Goal: Transaction & Acquisition: Purchase product/service

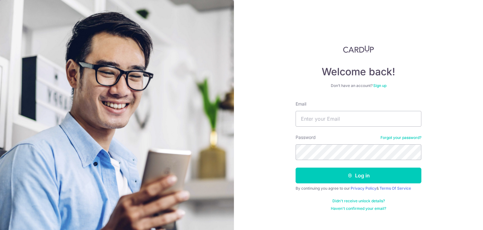
type input "[EMAIL_ADDRESS][DOMAIN_NAME]"
click at [296, 167] on button "Log in" at bounding box center [359, 175] width 126 height 16
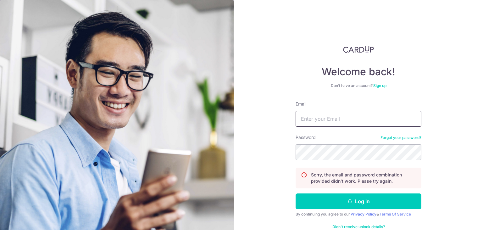
click at [347, 124] on input "Email" at bounding box center [359, 119] width 126 height 16
type input "johnchio@gmail.com"
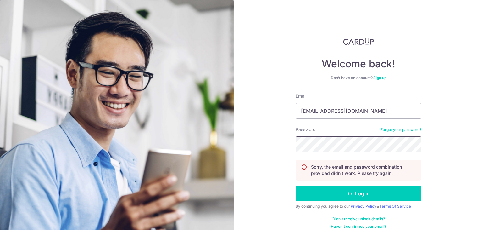
scroll to position [14, 0]
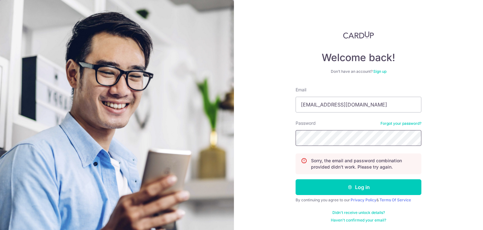
click at [296, 179] on button "Log in" at bounding box center [359, 187] width 126 height 16
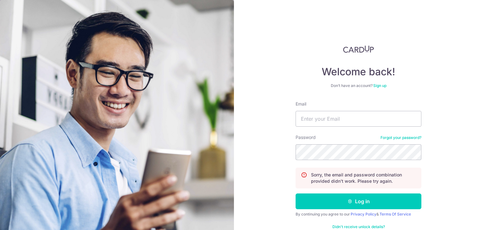
click at [396, 136] on link "Forgot your password?" at bounding box center [401, 137] width 41 height 5
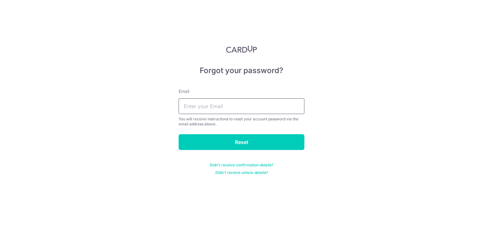
click at [210, 103] on input "text" at bounding box center [242, 106] width 126 height 16
type input "[EMAIL_ADDRESS][DOMAIN_NAME]"
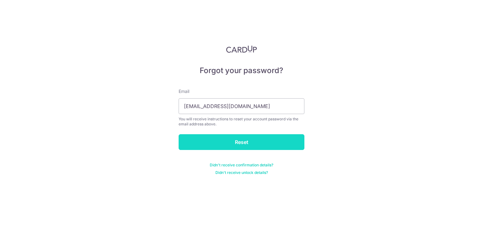
click at [231, 137] on input "Reset" at bounding box center [242, 142] width 126 height 16
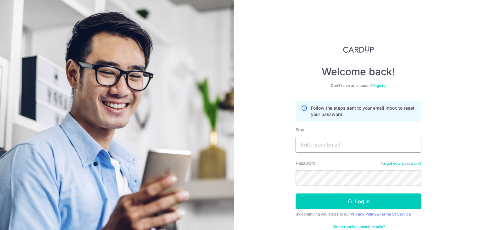
click at [329, 145] on input "Email" at bounding box center [359, 144] width 126 height 16
drag, startPoint x: 345, startPoint y: 145, endPoint x: 345, endPoint y: 151, distance: 5.7
click at [345, 145] on input "Email" at bounding box center [359, 144] width 126 height 16
type input "[EMAIL_ADDRESS][DOMAIN_NAME]"
click at [296, 193] on button "Log in" at bounding box center [359, 201] width 126 height 16
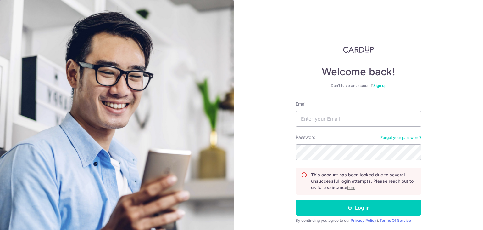
click at [349, 187] on u "here" at bounding box center [351, 187] width 8 height 5
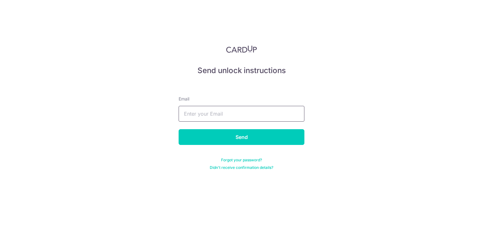
click at [225, 115] on input "text" at bounding box center [242, 114] width 126 height 16
type input "[EMAIL_ADDRESS][DOMAIN_NAME]"
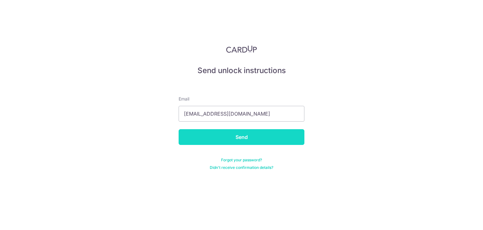
click at [235, 135] on input "Send" at bounding box center [242, 137] width 126 height 16
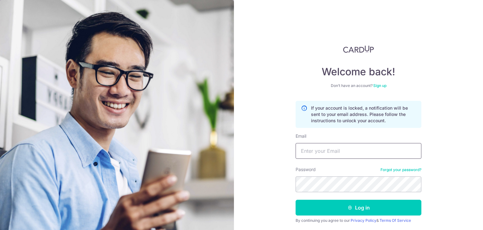
click at [349, 149] on input "Email" at bounding box center [359, 151] width 126 height 16
type input "[EMAIL_ADDRESS][DOMAIN_NAME]"
click at [396, 168] on link "Forgot your password?" at bounding box center [401, 169] width 41 height 5
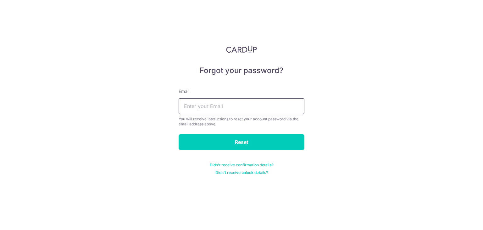
click at [213, 103] on input "text" at bounding box center [242, 106] width 126 height 16
type input "johnchio@gmail.com"
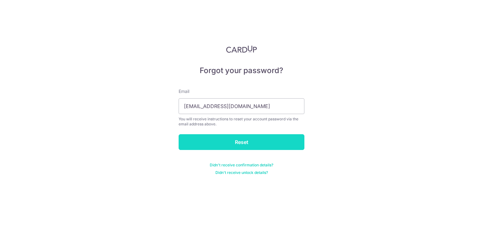
click at [238, 143] on input "Reset" at bounding box center [242, 142] width 126 height 16
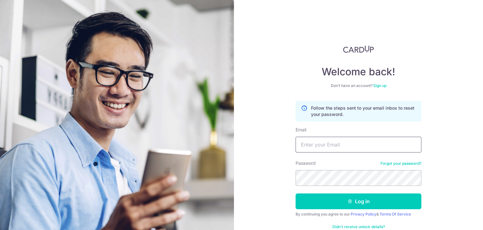
drag, startPoint x: 334, startPoint y: 143, endPoint x: 336, endPoint y: 151, distance: 8.2
click at [334, 143] on input "Email" at bounding box center [359, 144] width 126 height 16
type input "johnchio@gmail.com"
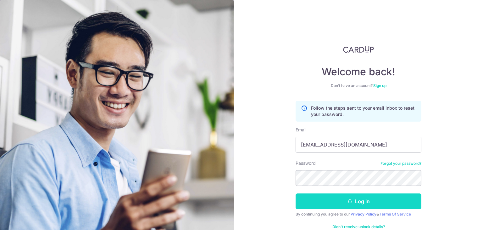
click at [371, 198] on button "Log in" at bounding box center [359, 201] width 126 height 16
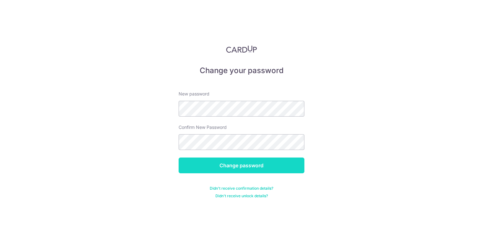
click at [228, 165] on input "Change password" at bounding box center [242, 165] width 126 height 16
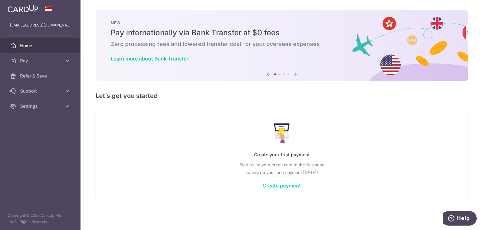
click at [279, 187] on link "Create payment" at bounding box center [282, 185] width 38 height 6
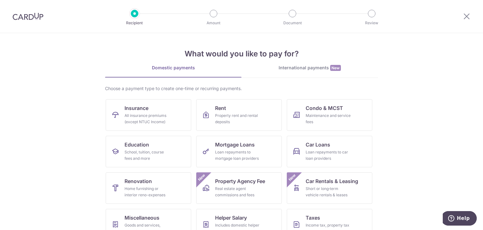
scroll to position [31, 0]
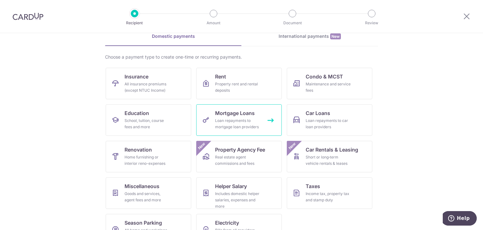
click at [233, 116] on span "Mortgage Loans" at bounding box center [235, 113] width 40 height 8
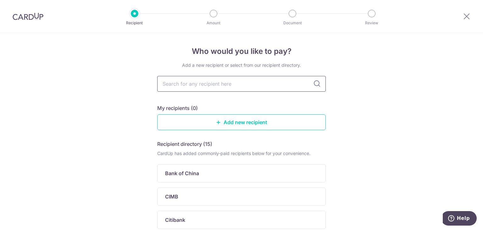
click at [254, 83] on input "text" at bounding box center [241, 84] width 169 height 16
click at [223, 89] on input "text" at bounding box center [241, 84] width 169 height 16
click at [225, 85] on input "text" at bounding box center [241, 84] width 169 height 16
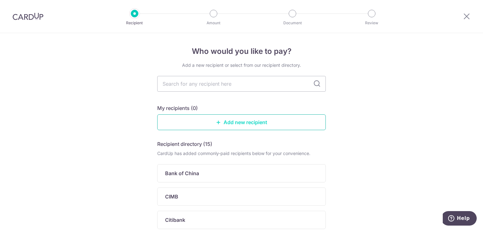
click at [239, 123] on link "Add new recipient" at bounding box center [241, 122] width 169 height 16
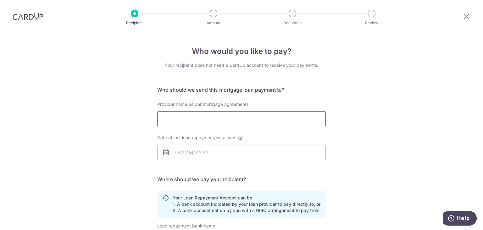
click at [231, 115] on input "Provider name(as per mortgage agreement)" at bounding box center [241, 119] width 169 height 16
type input "4657"
click at [370, 116] on div "Who would you like to pay? Your recipient does not need a CardUp account to rec…" at bounding box center [241, 189] width 483 height 312
drag, startPoint x: 219, startPoint y: 120, endPoint x: 90, endPoint y: 120, distance: 129.6
click at [90, 121] on div "Who would you like to pay? Your recipient does not need a CardUp account to rec…" at bounding box center [241, 189] width 483 height 312
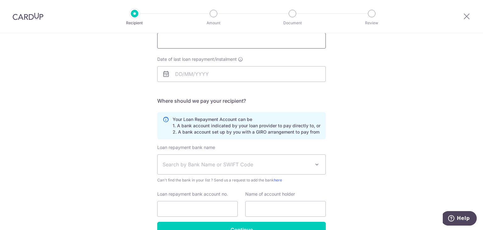
scroll to position [94, 0]
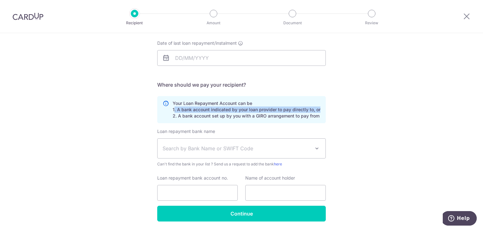
drag, startPoint x: 171, startPoint y: 110, endPoint x: 316, endPoint y: 107, distance: 145.0
click at [316, 107] on p "Your Loan Repayment Account can be 1. A bank account indicated by your loan pro…" at bounding box center [247, 109] width 148 height 19
drag, startPoint x: 178, startPoint y: 116, endPoint x: 313, endPoint y: 116, distance: 134.6
click at [313, 116] on p "Your Loan Repayment Account can be 1. A bank account indicated by your loan pro…" at bounding box center [247, 109] width 148 height 19
click at [361, 115] on div "Who would you like to pay? Your recipient does not need a CardUp account to rec…" at bounding box center [241, 95] width 483 height 312
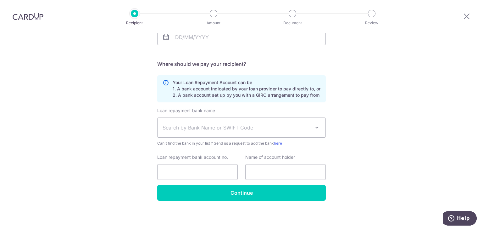
scroll to position [0, 0]
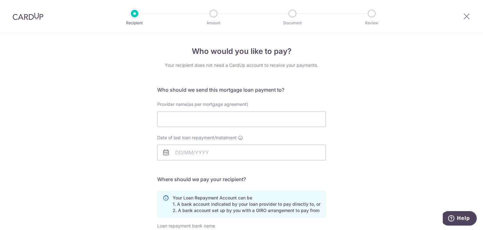
drag, startPoint x: 22, startPoint y: 18, endPoint x: 267, endPoint y: 38, distance: 245.8
click at [22, 18] on img at bounding box center [28, 17] width 31 height 8
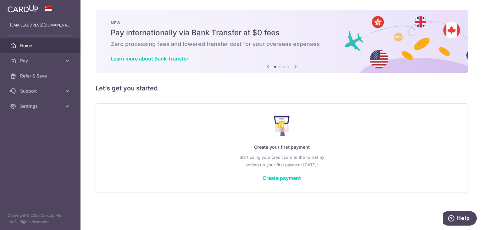
click at [296, 171] on div "Create your first payment Start using your credit card to the fullest by settin…" at bounding box center [281, 147] width 357 height 75
click at [290, 178] on link "Create payment" at bounding box center [282, 178] width 38 height 6
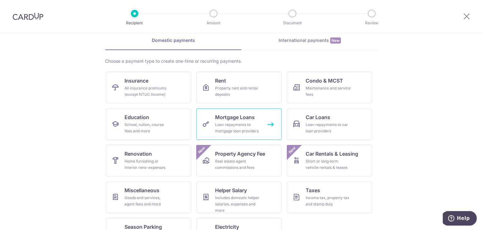
scroll to position [52, 0]
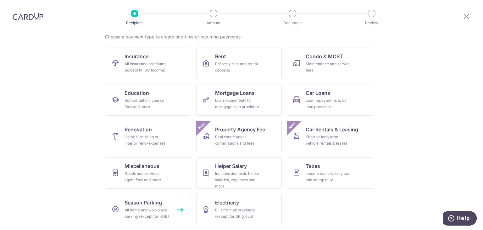
drag, startPoint x: 153, startPoint y: 205, endPoint x: 200, endPoint y: 192, distance: 48.6
click at [153, 205] on link "Season Parking All home and workplace parking (except for HDB)" at bounding box center [149, 208] width 86 height 31
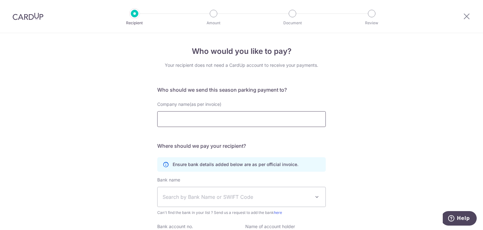
click at [257, 117] on input "Company name(as per invoice)" at bounding box center [241, 119] width 169 height 16
click at [348, 99] on div "Who would you like to pay? Your recipient does not need a CardUp account to rec…" at bounding box center [241, 166] width 483 height 266
drag, startPoint x: 186, startPoint y: 89, endPoint x: 306, endPoint y: 88, distance: 119.8
click at [304, 89] on h5 "Who should we send this season parking payment to?" at bounding box center [241, 90] width 169 height 8
click at [362, 95] on div "Who would you like to pay? Your recipient does not need a CardUp account to rec…" at bounding box center [241, 166] width 483 height 266
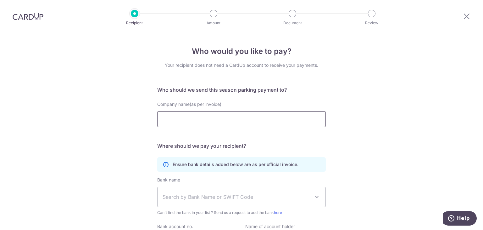
click at [260, 119] on input "Company name(as per invoice)" at bounding box center [241, 119] width 169 height 16
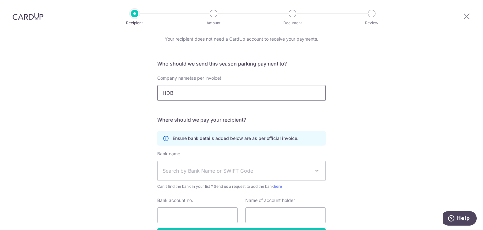
scroll to position [63, 0]
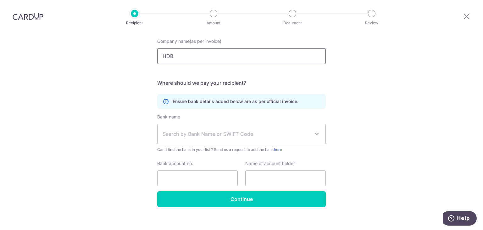
type input "HDB"
click at [305, 131] on span "Search by Bank Name or SWIFT Code" at bounding box center [237, 134] width 148 height 8
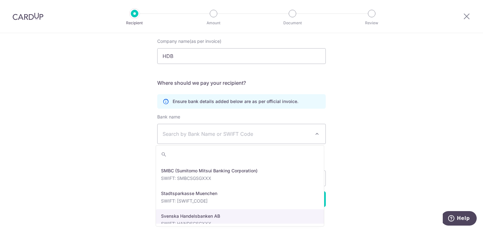
scroll to position [1211, 0]
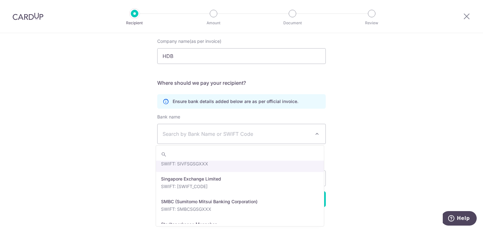
click at [377, 113] on div "Who would you like to pay? Your recipient does not need a CardUp account to rec…" at bounding box center [241, 103] width 483 height 266
